Goal: Task Accomplishment & Management: Complete application form

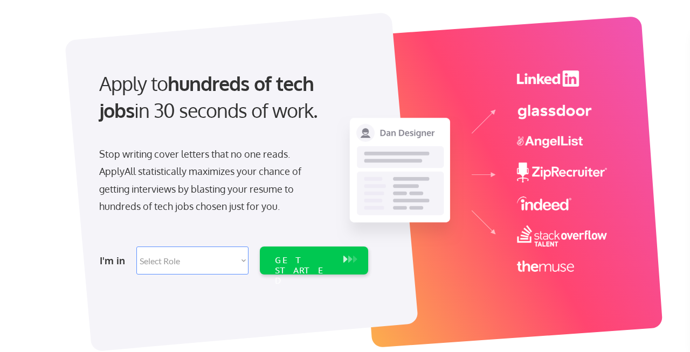
scroll to position [94, 0]
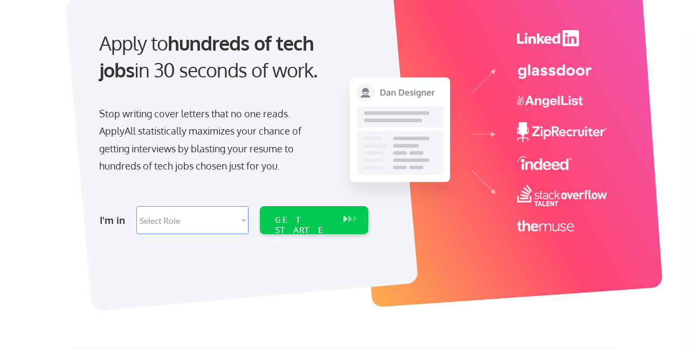
click at [179, 224] on select "Select Role Software Engineering Product Management Customer Success Sales UI/U…" at bounding box center [192, 220] width 112 height 28
select select ""marketing___comms""
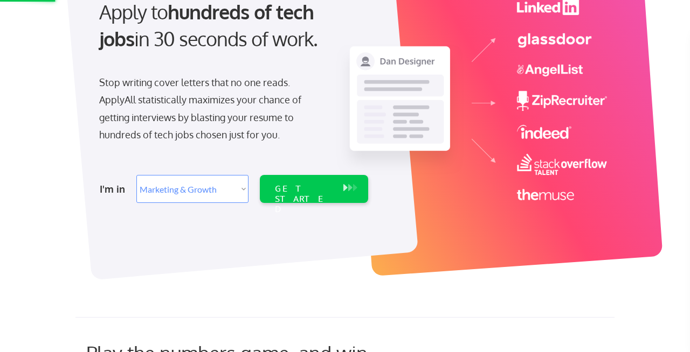
scroll to position [127, 0]
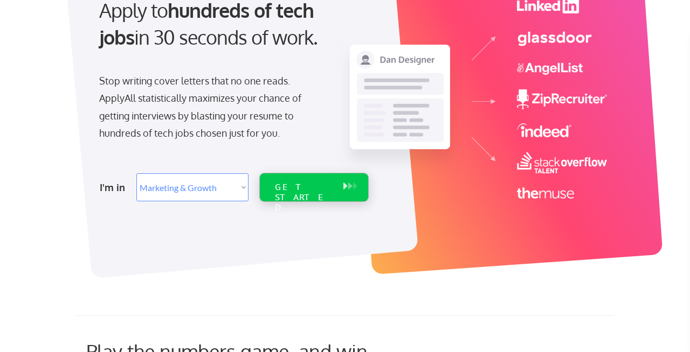
click at [294, 190] on div "GET STARTED" at bounding box center [304, 197] width 58 height 31
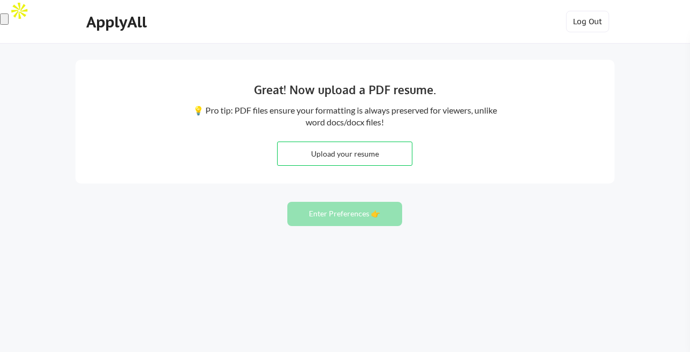
click at [376, 158] on input "file" at bounding box center [344, 153] width 134 height 23
type input "C:\fakepath\SMJ_Resume_Aug21.pdf"
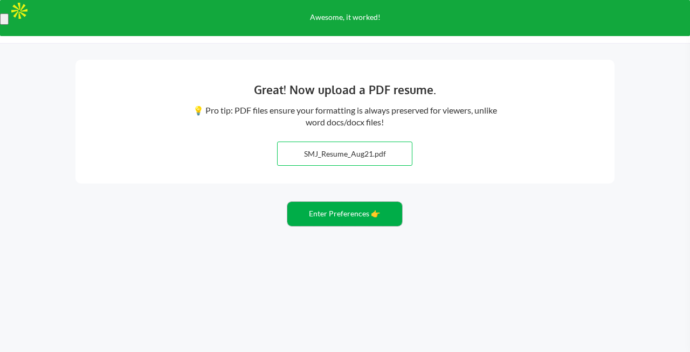
click at [349, 221] on button "Enter Preferences 👉" at bounding box center [344, 214] width 115 height 24
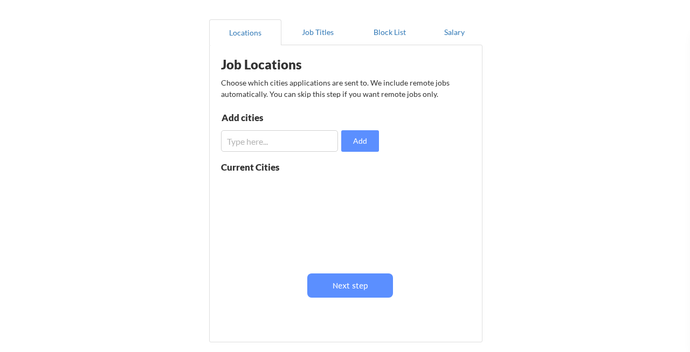
scroll to position [87, 0]
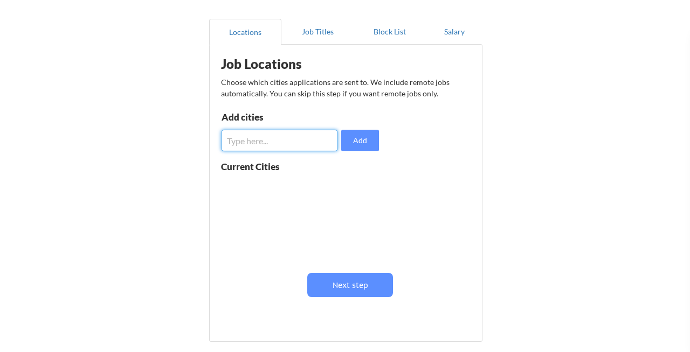
click at [283, 142] on input "input" at bounding box center [279, 141] width 117 height 22
type input "new york city"
click at [358, 149] on button "Add" at bounding box center [360, 141] width 38 height 22
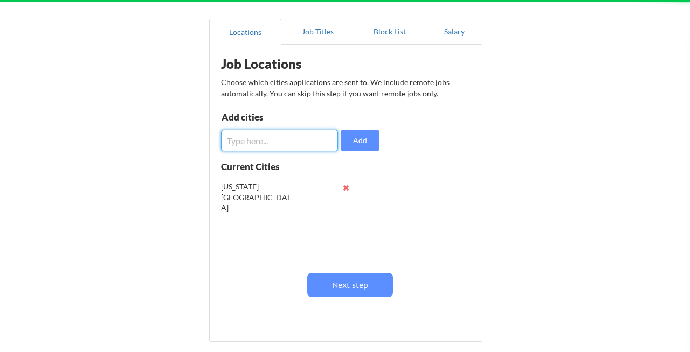
click at [293, 143] on input "input" at bounding box center [279, 141] width 117 height 22
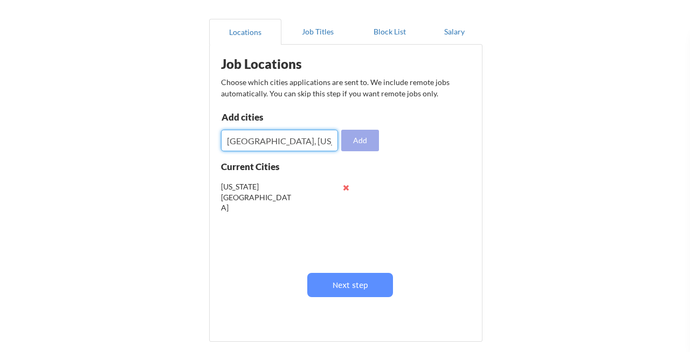
type input "phoenix, arizona"
click at [358, 145] on button "Add" at bounding box center [360, 141] width 38 height 22
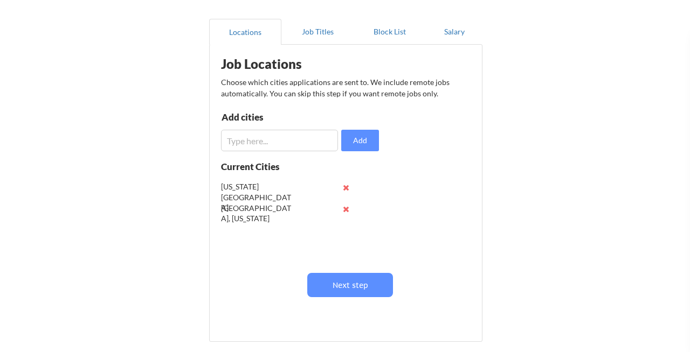
click at [300, 142] on input "input" at bounding box center [279, 141] width 117 height 22
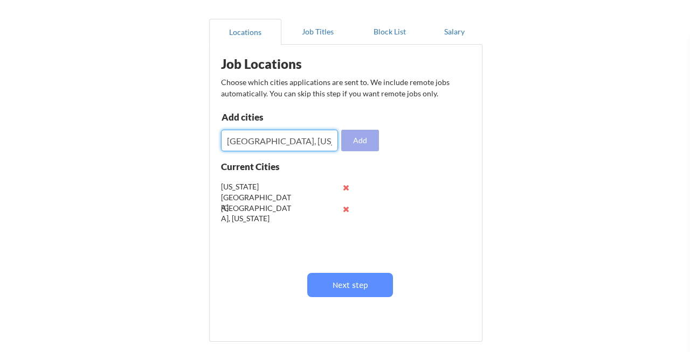
type input "peoria, arizona"
click at [354, 142] on button "Add" at bounding box center [360, 141] width 38 height 22
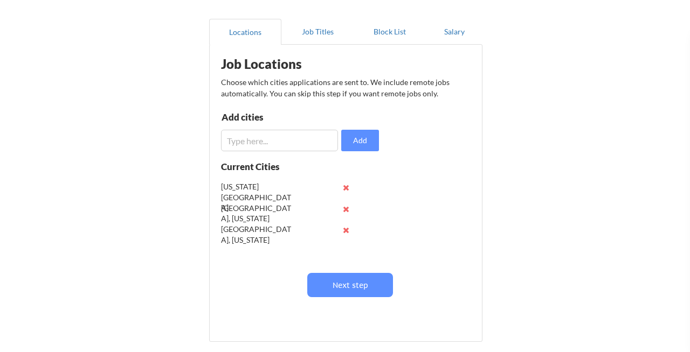
click at [276, 144] on input "input" at bounding box center [279, 141] width 117 height 22
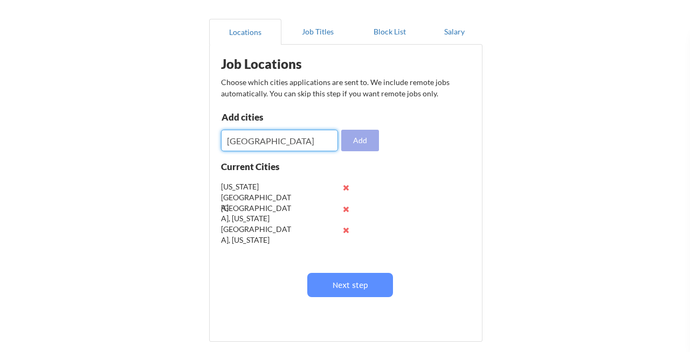
type input "manhattan"
click at [358, 140] on button "Add" at bounding box center [360, 141] width 38 height 22
click at [293, 144] on input "input" at bounding box center [279, 141] width 117 height 22
type input "jersey city"
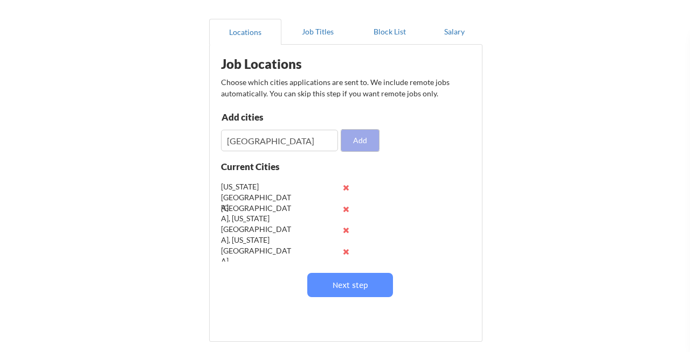
click at [369, 138] on button "Add" at bounding box center [360, 141] width 38 height 22
click at [285, 140] on input "input" at bounding box center [279, 141] width 117 height 22
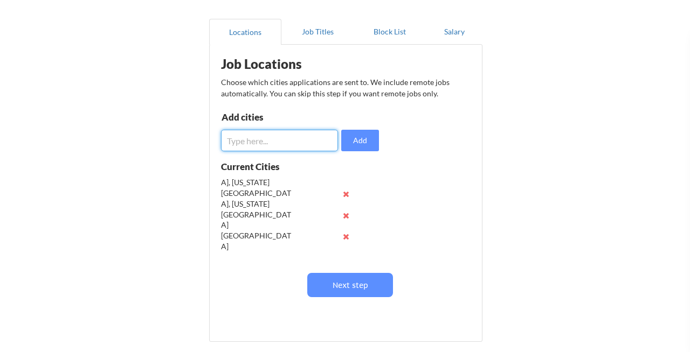
scroll to position [0, 0]
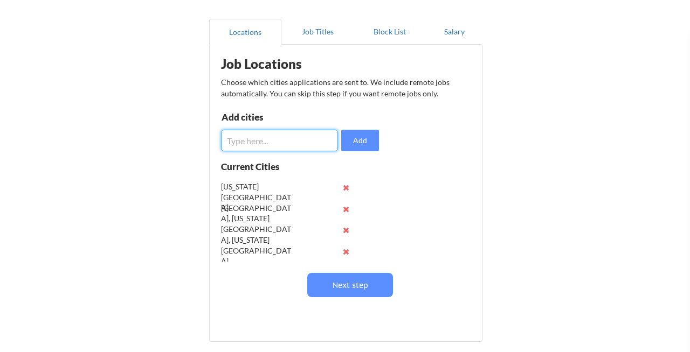
click at [268, 137] on input "input" at bounding box center [279, 141] width 117 height 22
type input "brooklyn"
click at [360, 138] on button "Add" at bounding box center [360, 141] width 38 height 22
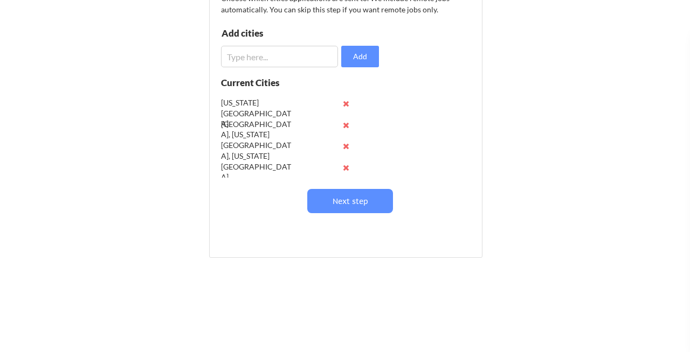
scroll to position [176, 0]
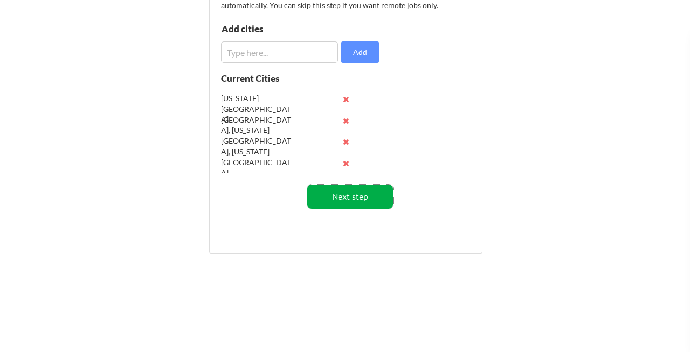
click at [366, 199] on button "Next step" at bounding box center [350, 197] width 86 height 24
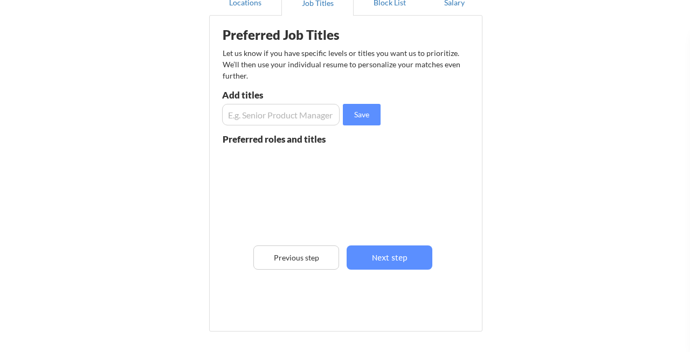
scroll to position [93, 0]
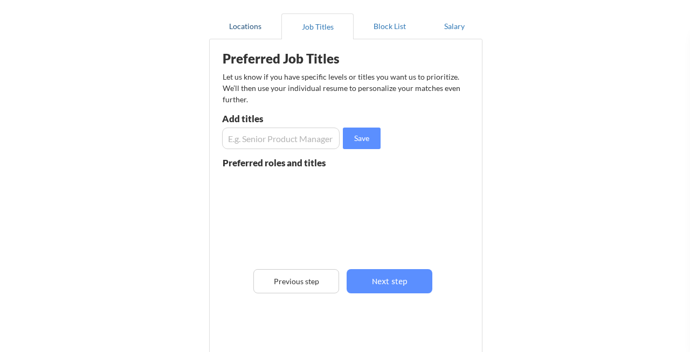
click at [244, 27] on button "Locations" at bounding box center [245, 26] width 72 height 26
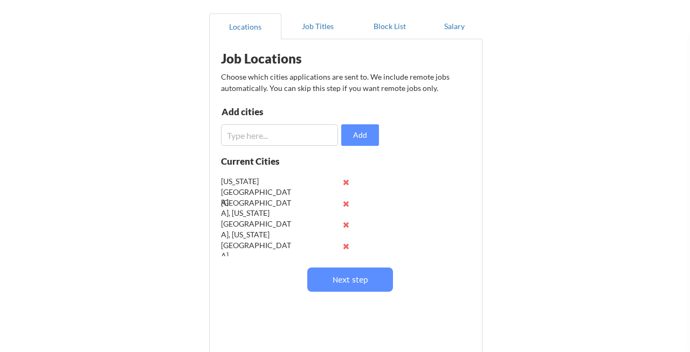
click at [256, 142] on input "input" at bounding box center [279, 135] width 117 height 22
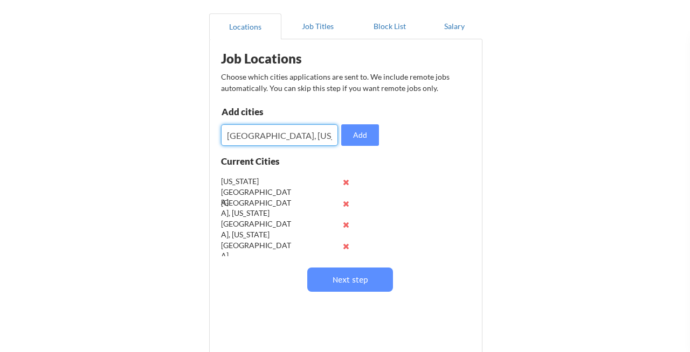
type input "scottsdale, arizona"
click at [352, 135] on button "Add" at bounding box center [360, 135] width 38 height 22
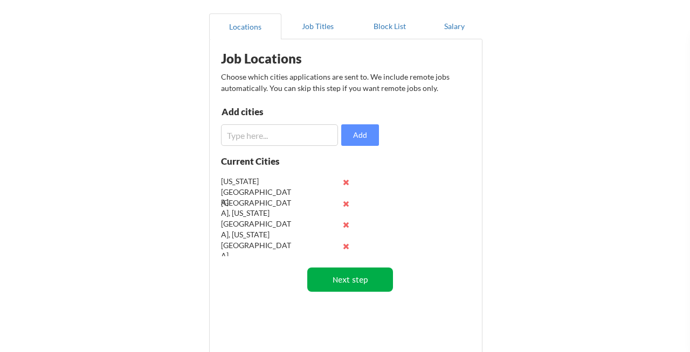
click at [364, 284] on button "Next step" at bounding box center [350, 280] width 86 height 24
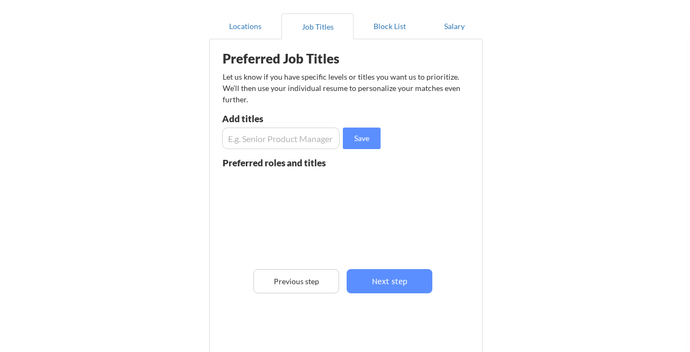
click at [281, 143] on input "input" at bounding box center [280, 139] width 117 height 22
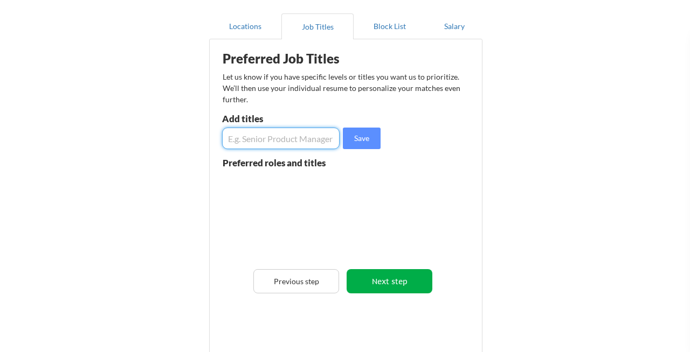
click at [394, 278] on button "Next step" at bounding box center [389, 281] width 86 height 24
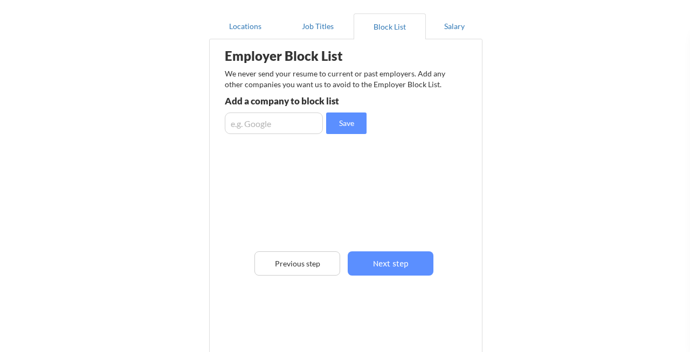
click at [394, 278] on div "Employer Block List We never send your resume to current or past employers. Add…" at bounding box center [345, 181] width 261 height 279
click at [393, 268] on button "Next step" at bounding box center [391, 264] width 86 height 24
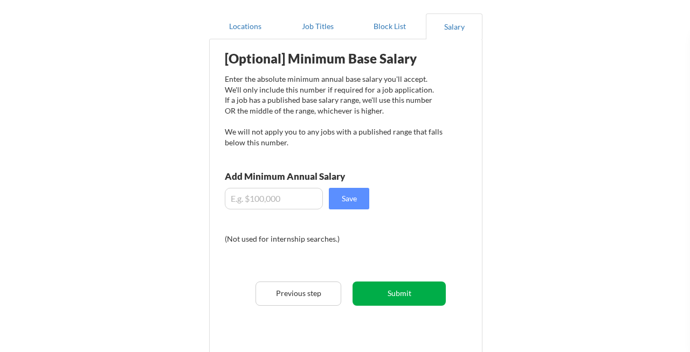
click at [381, 298] on button "Submit" at bounding box center [398, 294] width 93 height 24
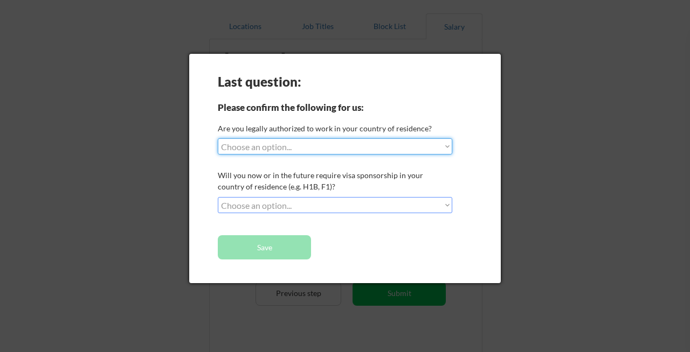
click at [360, 144] on select "Choose an option... Yes, I am a US Citizen Yes, I am a Canadian Citizen Yes, I …" at bounding box center [335, 146] width 234 height 16
select select ""yes__i_am_here_on_a_visa__h1b__opt__etc__""
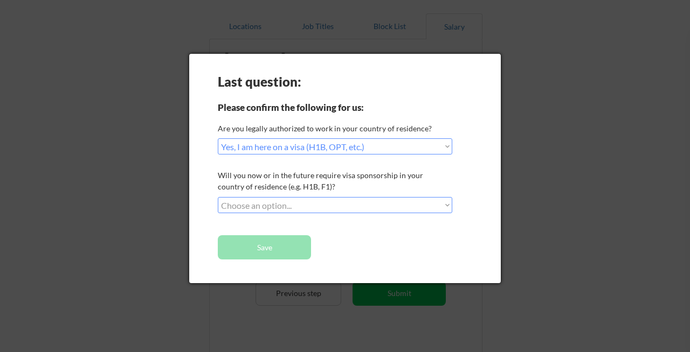
click at [357, 204] on select "Choose an option... No, I will not need sponsorship Yes, I will need sponsorship" at bounding box center [335, 205] width 234 height 16
select select ""yes__i_will_need_sponsorship""
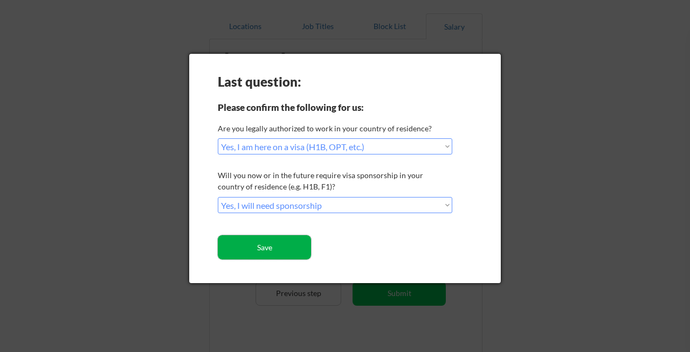
click at [287, 250] on button "Save" at bounding box center [264, 247] width 93 height 24
